Goal: Information Seeking & Learning: Learn about a topic

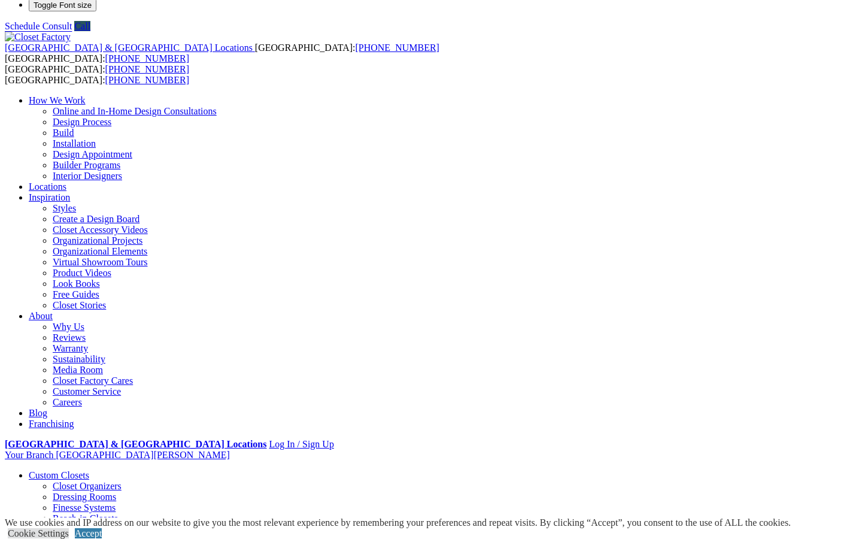
scroll to position [11, 0]
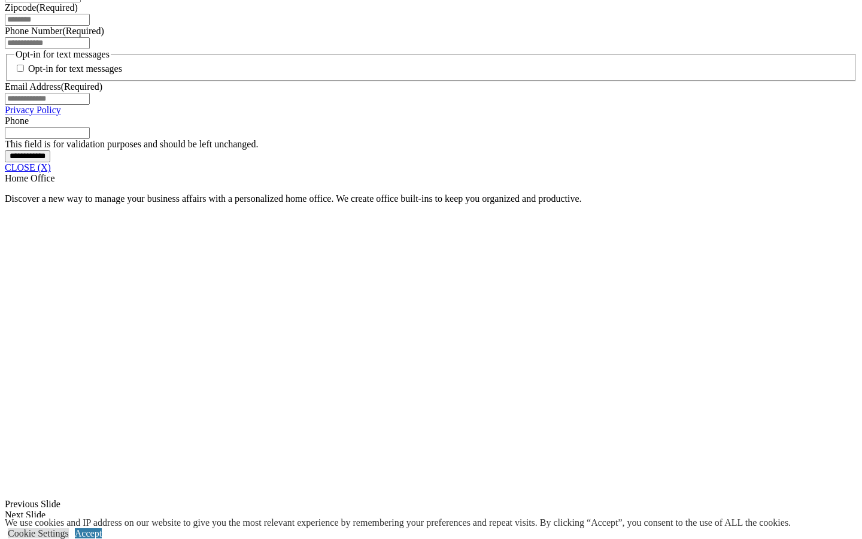
scroll to position [923, 0]
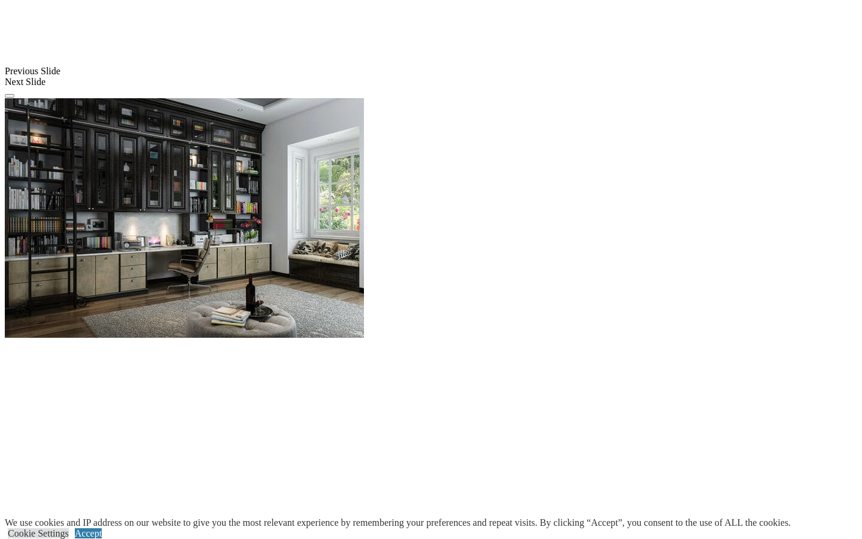
scroll to position [1071, 0]
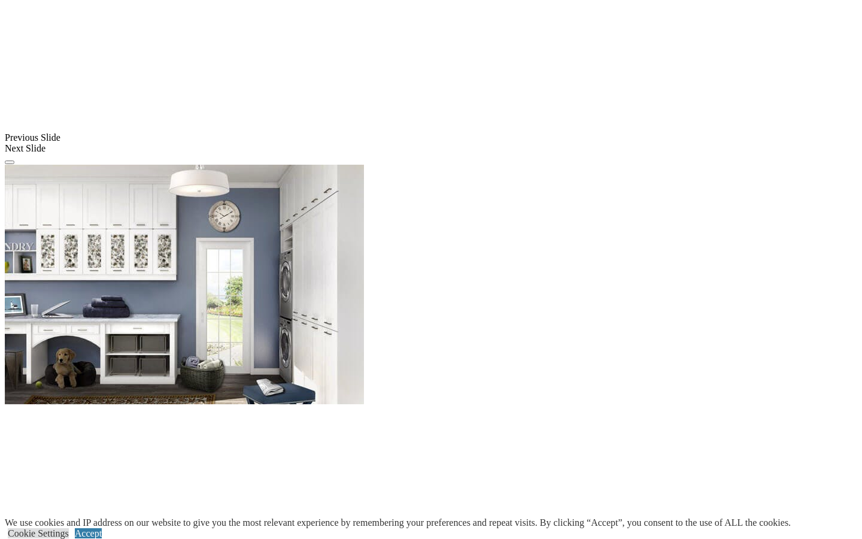
scroll to position [915, 0]
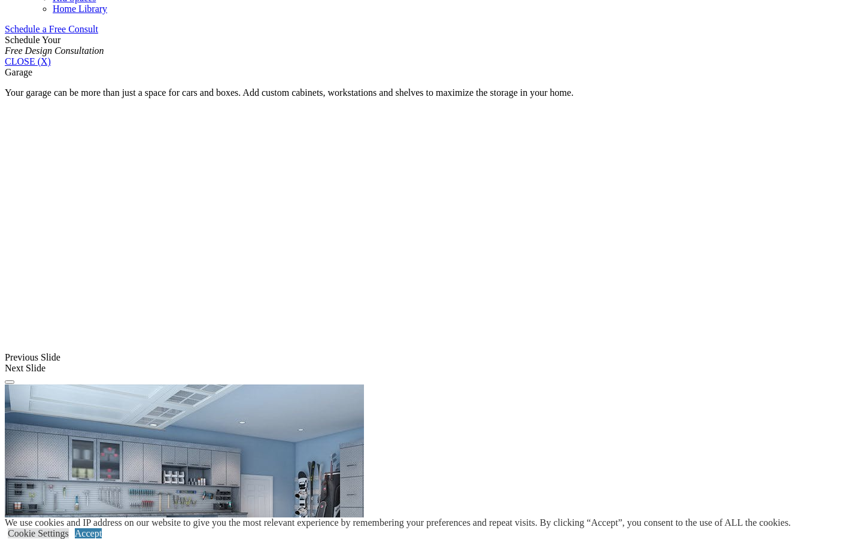
scroll to position [782, 0]
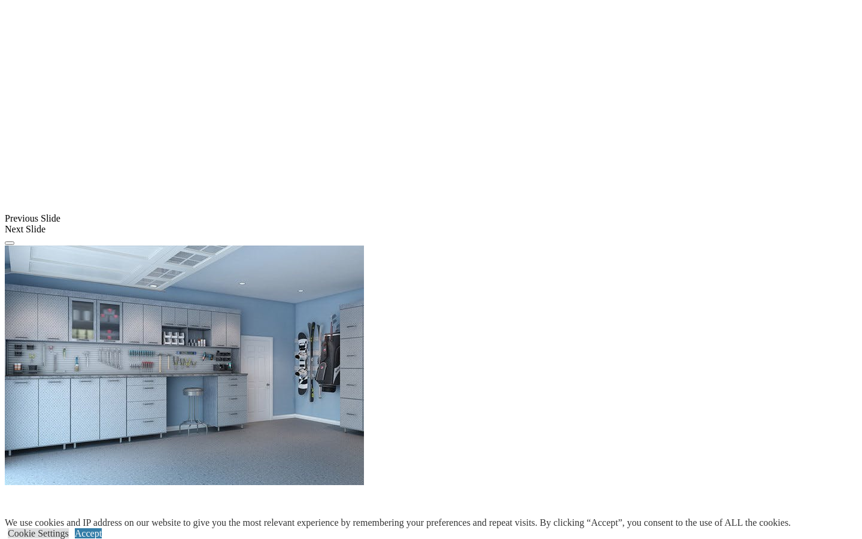
scroll to position [952, 0]
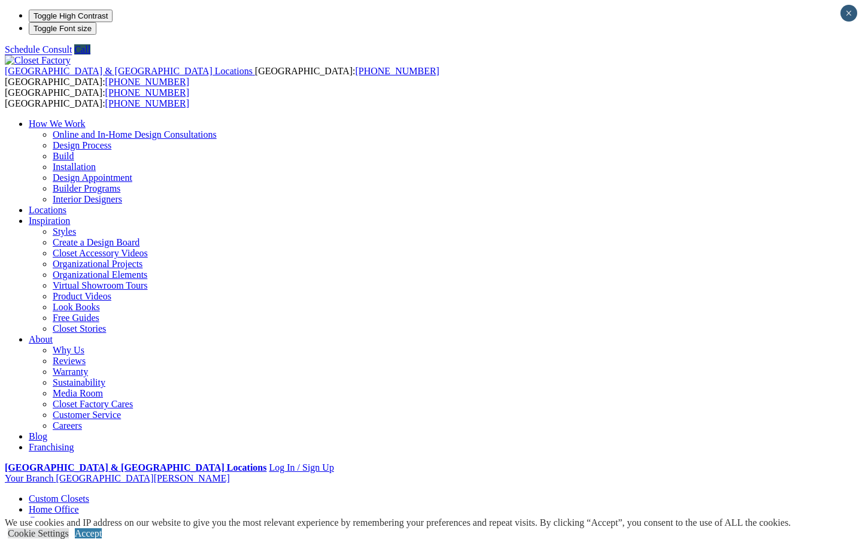
scroll to position [0, 0]
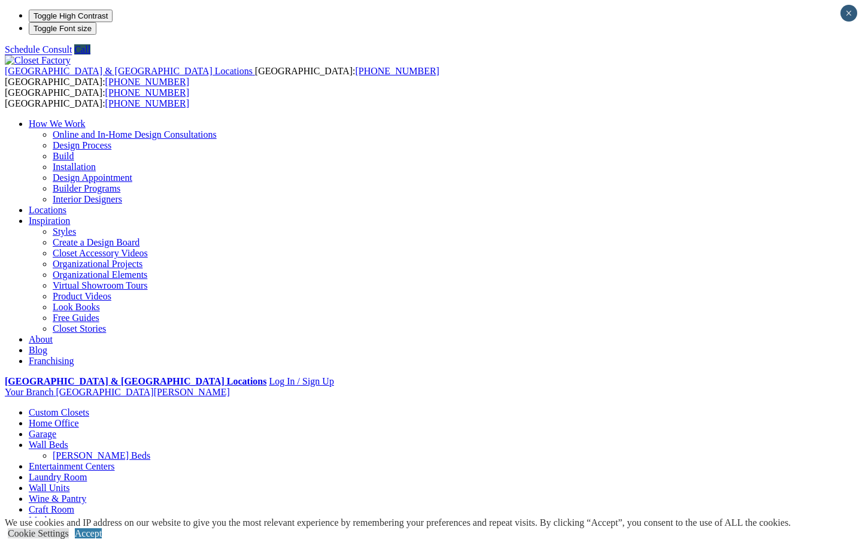
click at [69, 482] on link "Wall Units" at bounding box center [49, 487] width 41 height 10
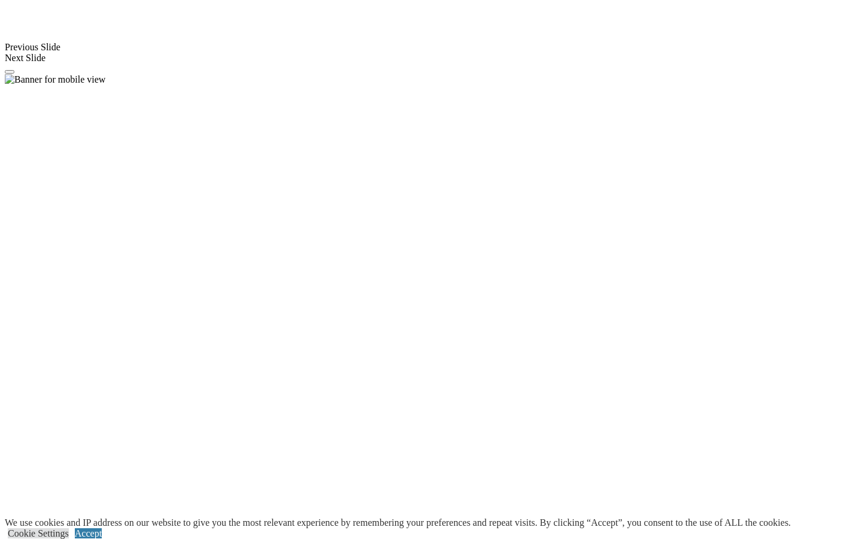
scroll to position [1092, 0]
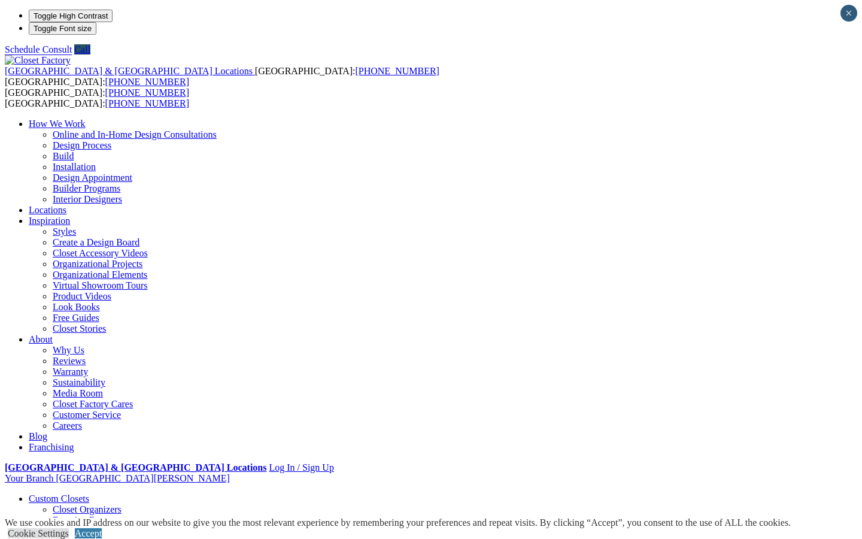
scroll to position [0, 0]
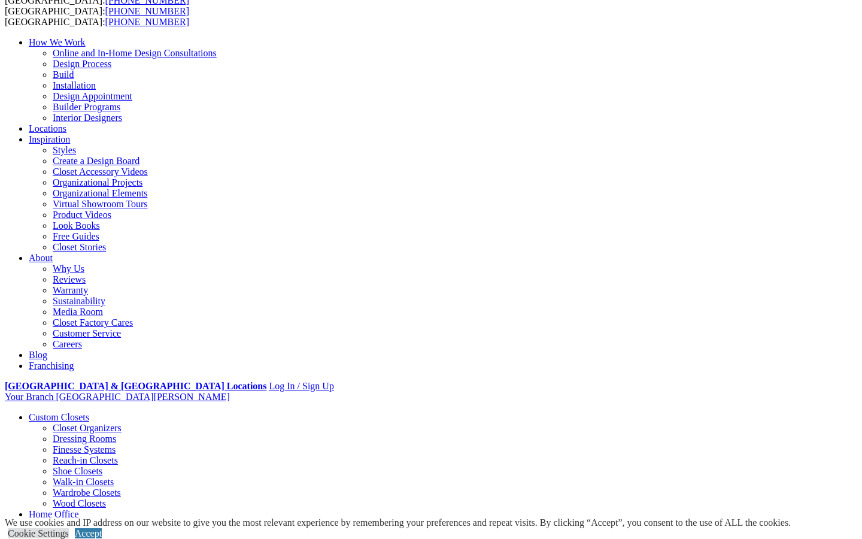
scroll to position [94, 0]
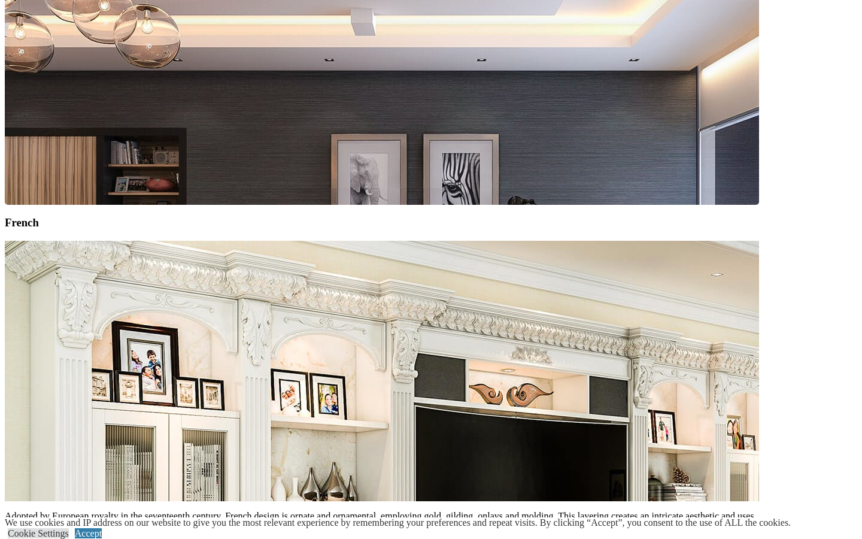
scroll to position [1933, 0]
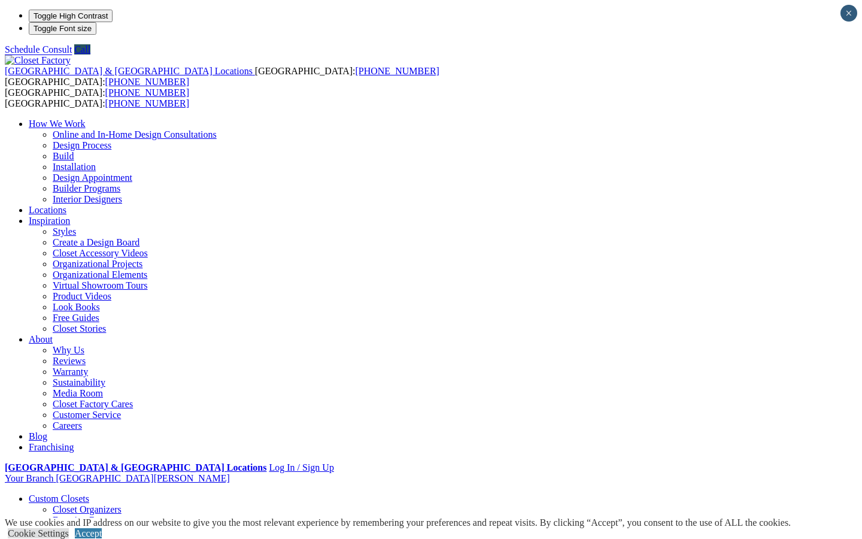
scroll to position [0, 0]
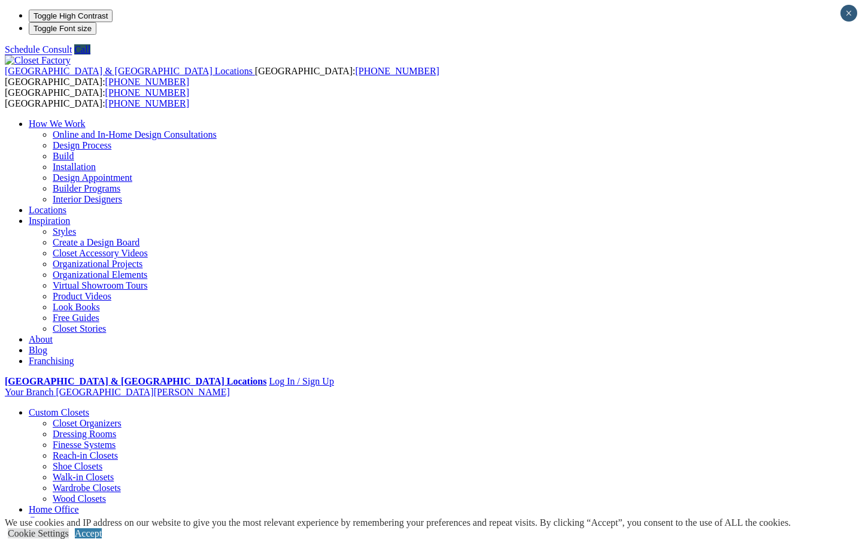
click at [76, 226] on link "Styles" at bounding box center [64, 231] width 23 height 10
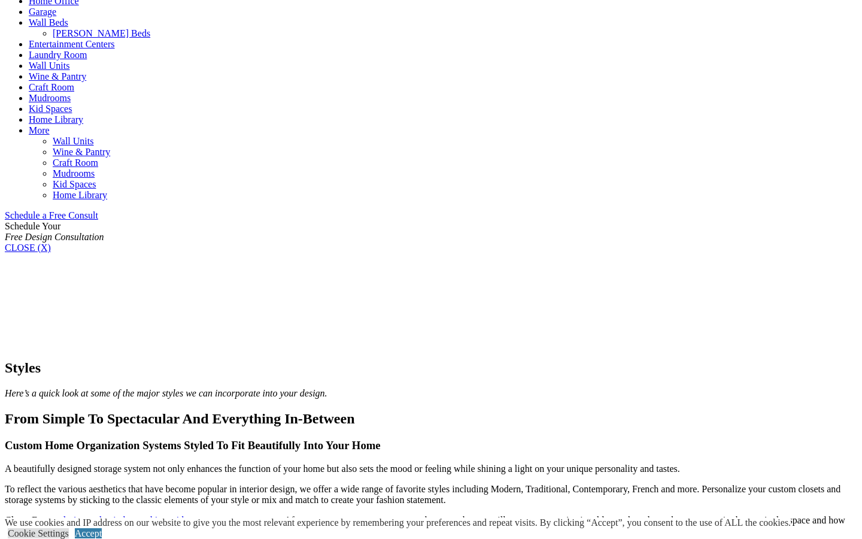
scroll to position [593, 0]
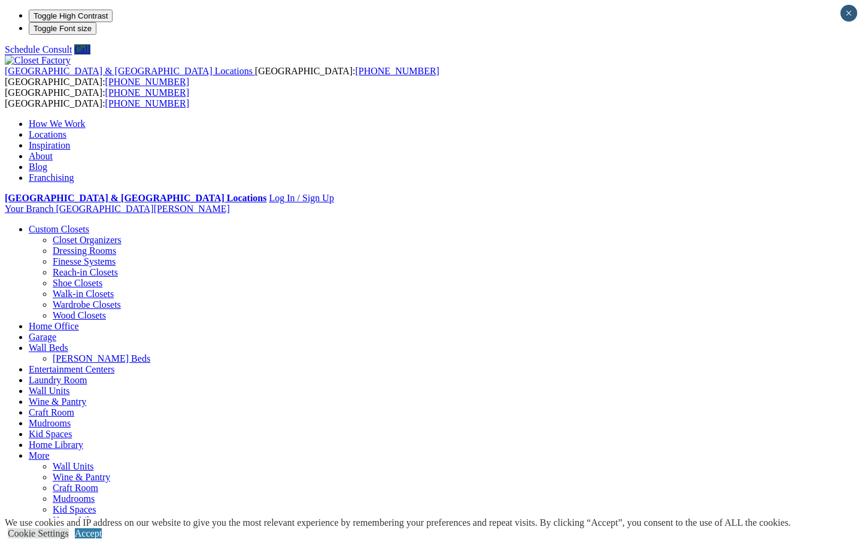
click at [70, 140] on link "Inspiration" at bounding box center [49, 145] width 41 height 10
click at [70, 140] on span at bounding box center [70, 145] width 0 height 10
click at [70, 140] on link "Inspiration" at bounding box center [49, 145] width 41 height 10
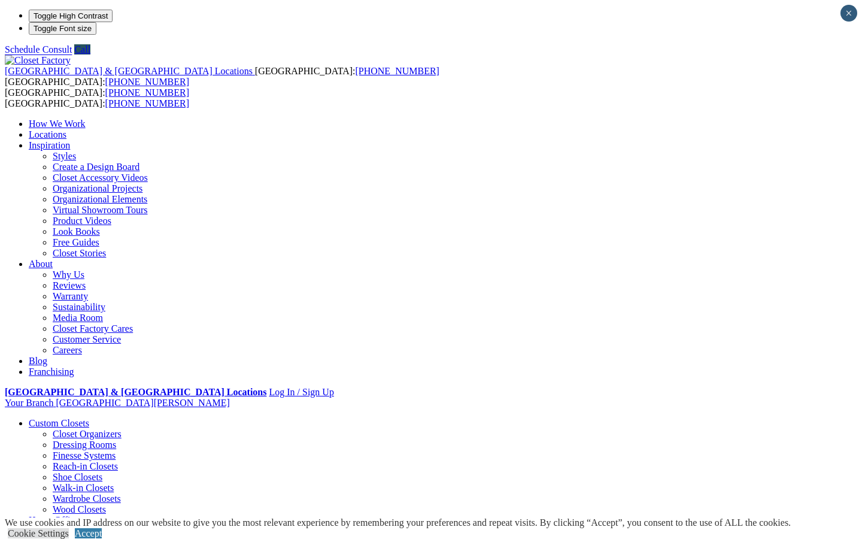
click at [53, 259] on link "About" at bounding box center [41, 264] width 24 height 10
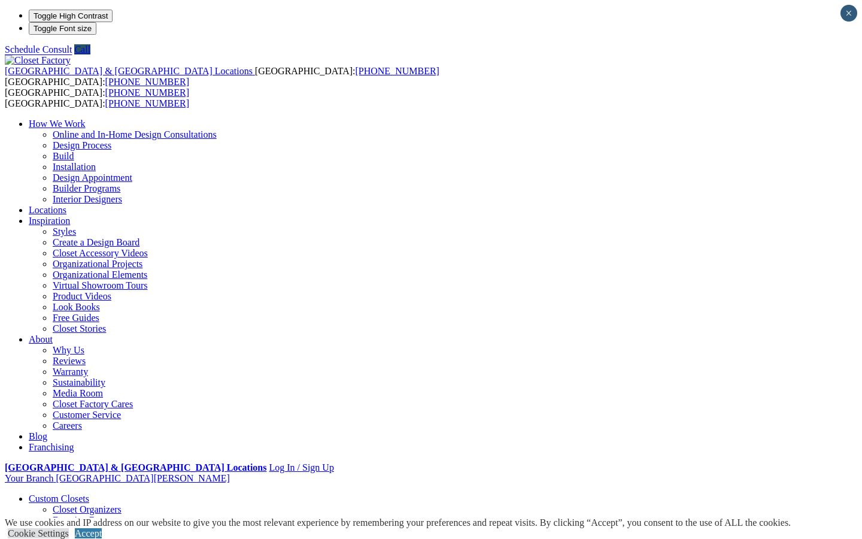
click at [142, 259] on link "Organizational Projects" at bounding box center [98, 264] width 90 height 10
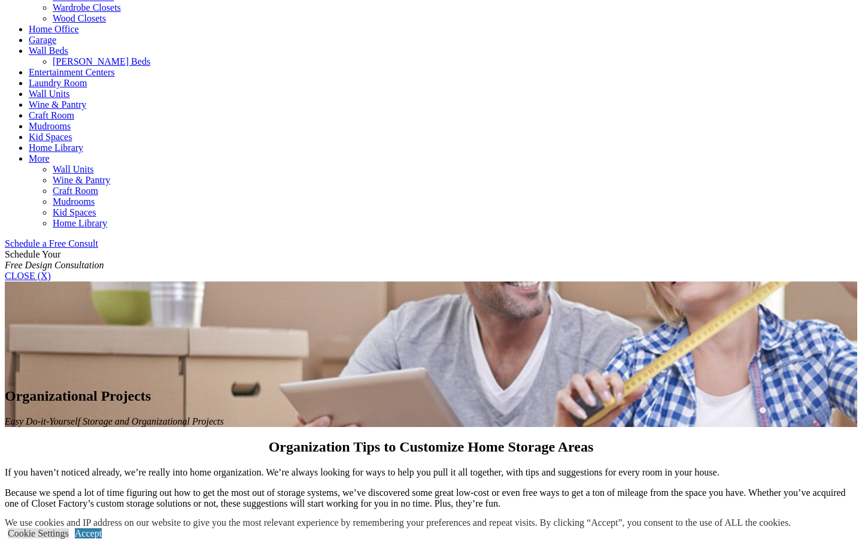
scroll to position [544, 0]
